Goal: Obtain resource: Obtain resource

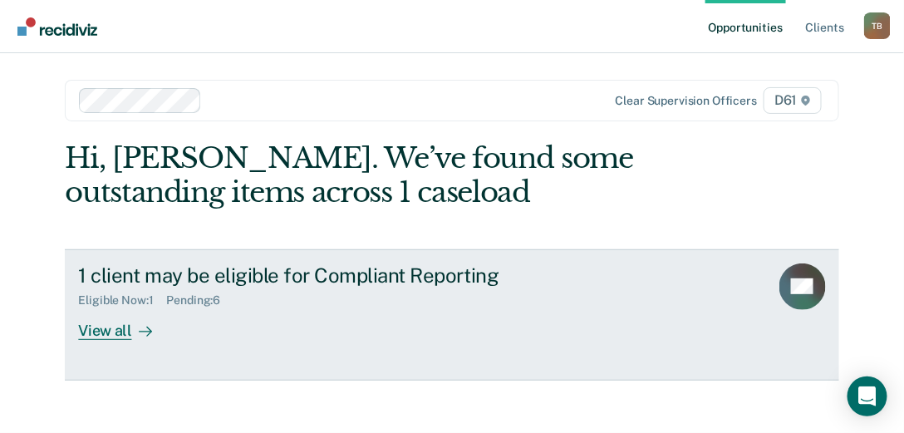
click at [85, 327] on div "View all" at bounding box center [124, 323] width 93 height 32
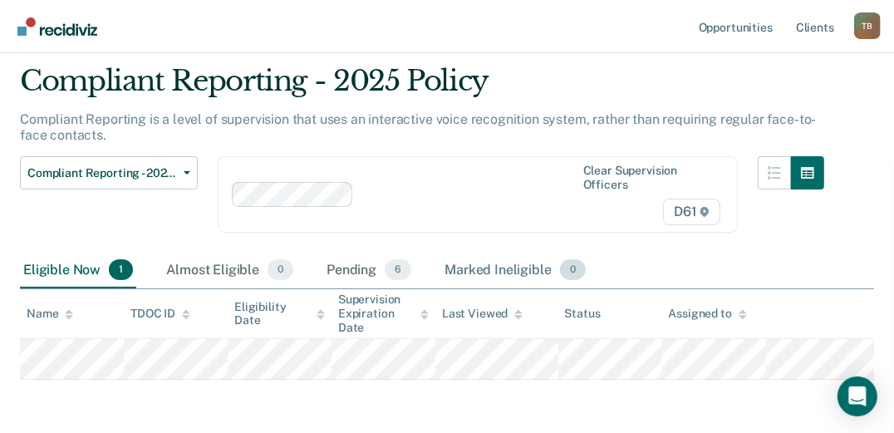
scroll to position [115, 0]
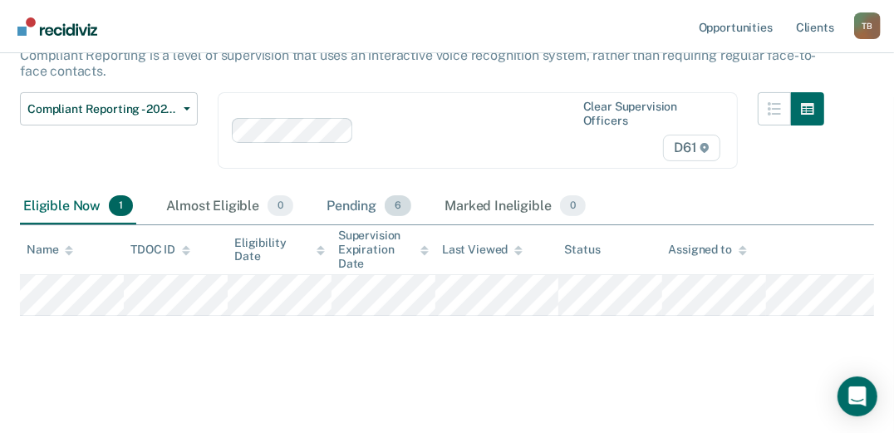
click at [374, 198] on div "Pending 6" at bounding box center [368, 207] width 91 height 37
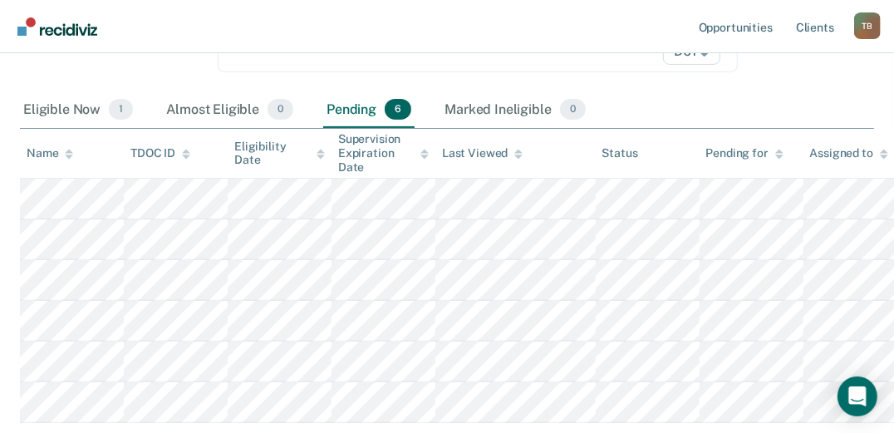
scroll to position [317, 0]
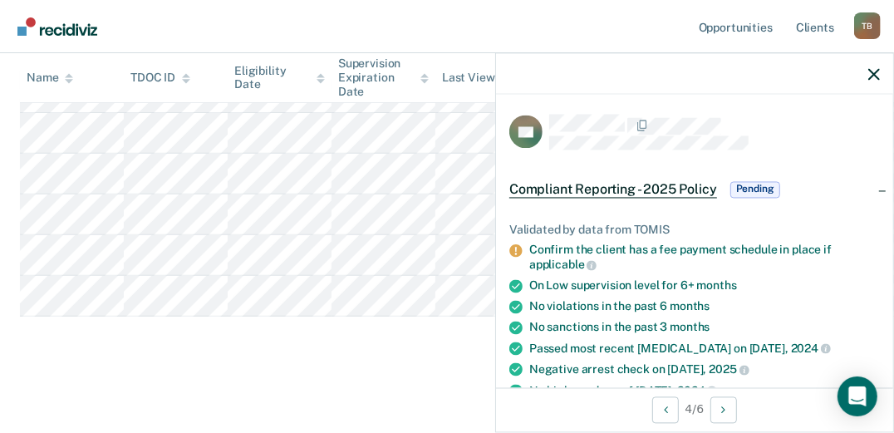
click at [365, 389] on main "Compliant Reporting - 2025 Policy Compliant Reporting is a level of supervision…" at bounding box center [447, 101] width 894 height 660
click at [750, 190] on span "Pending" at bounding box center [755, 189] width 50 height 17
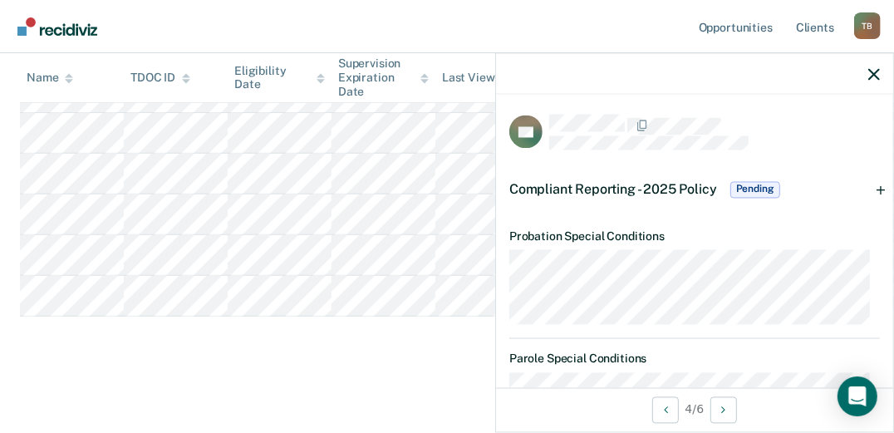
click at [393, 372] on main "Compliant Reporting - 2025 Policy Compliant Reporting is a level of supervision…" at bounding box center [447, 101] width 894 height 660
click at [871, 80] on icon "button" at bounding box center [874, 74] width 12 height 12
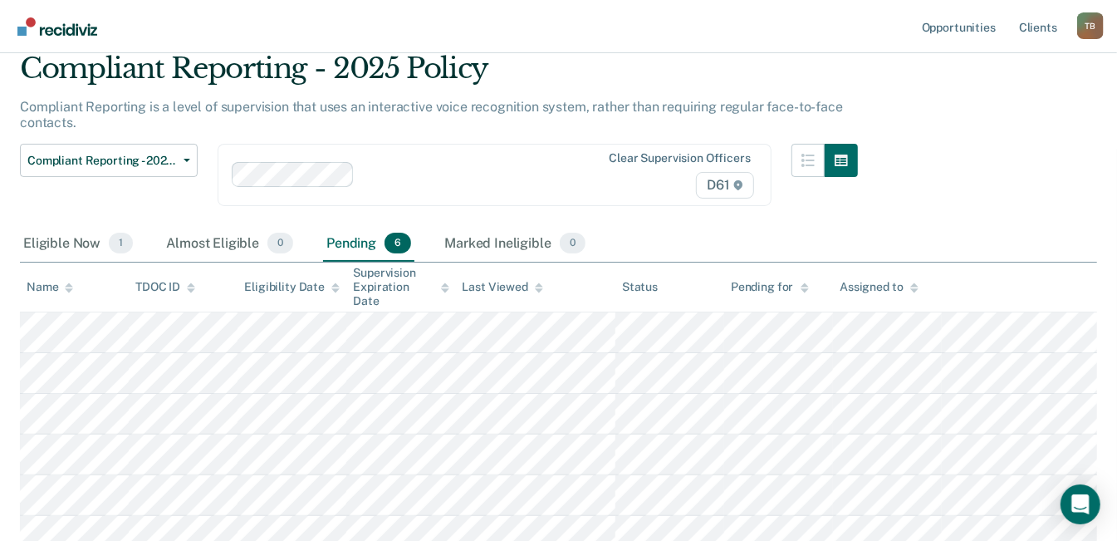
scroll to position [196, 0]
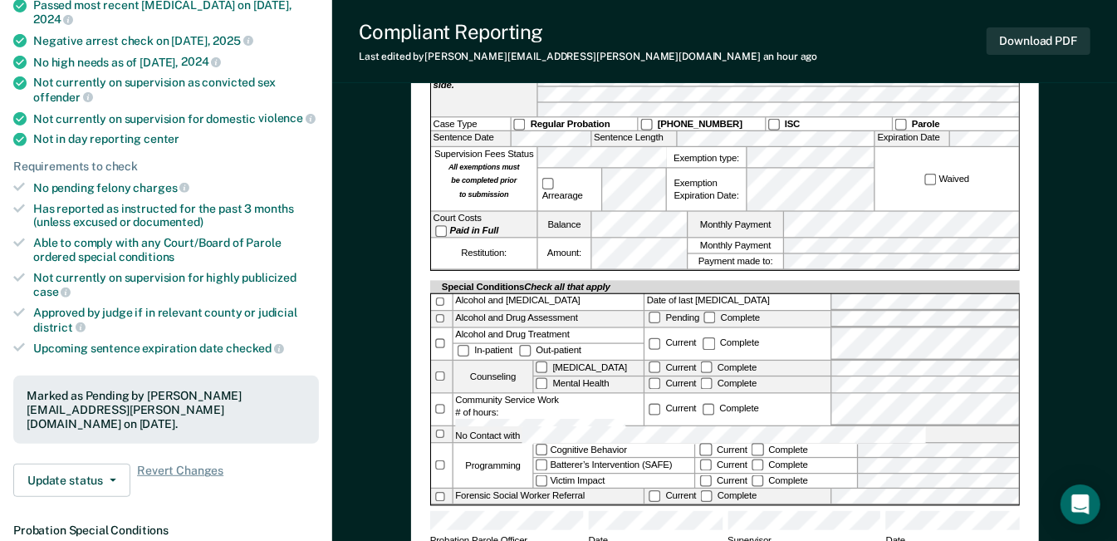
scroll to position [332, 0]
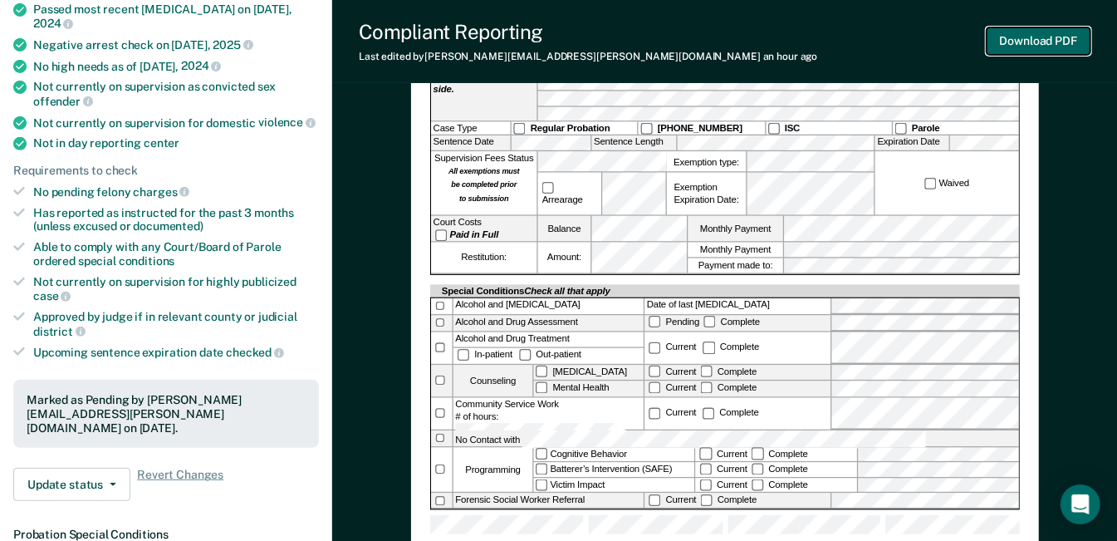
click at [903, 31] on button "Download PDF" at bounding box center [1039, 40] width 104 height 27
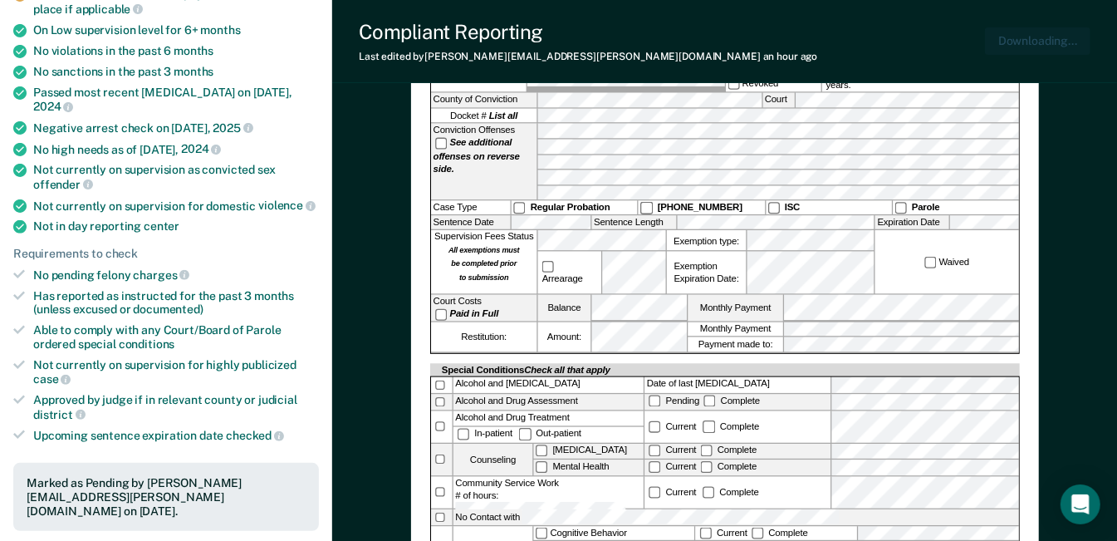
scroll to position [0, 0]
